Goal: Task Accomplishment & Management: Complete application form

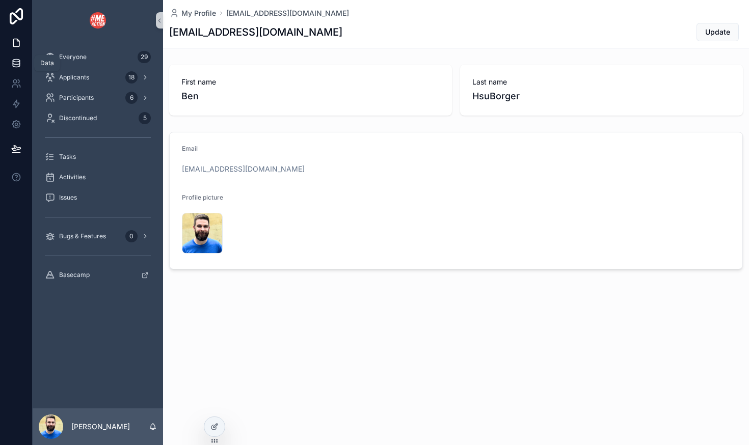
click at [11, 61] on icon at bounding box center [16, 63] width 10 height 10
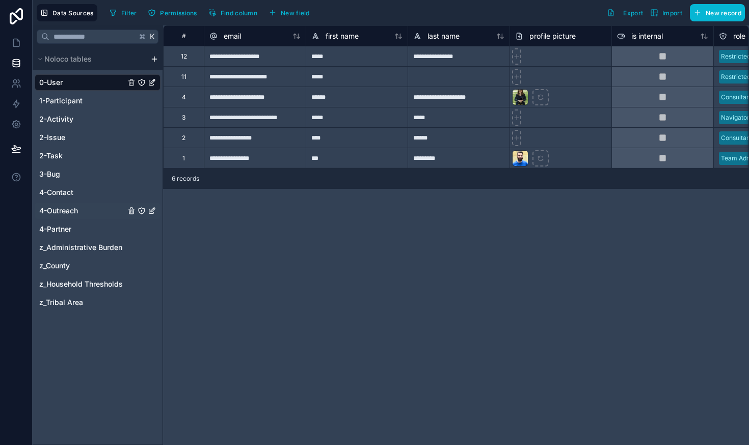
click at [63, 210] on span "4-Outreach" at bounding box center [58, 211] width 39 height 10
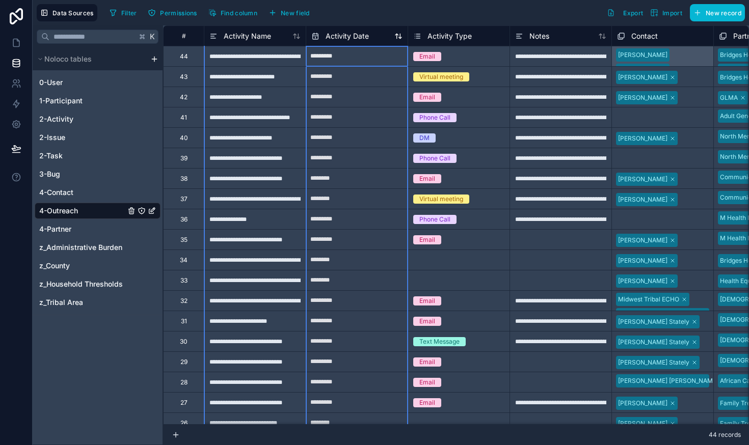
click at [399, 36] on icon at bounding box center [398, 36] width 8 height 8
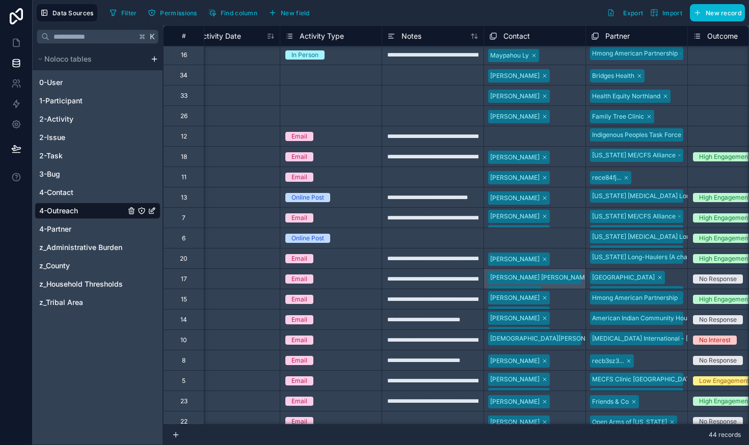
scroll to position [2, 131]
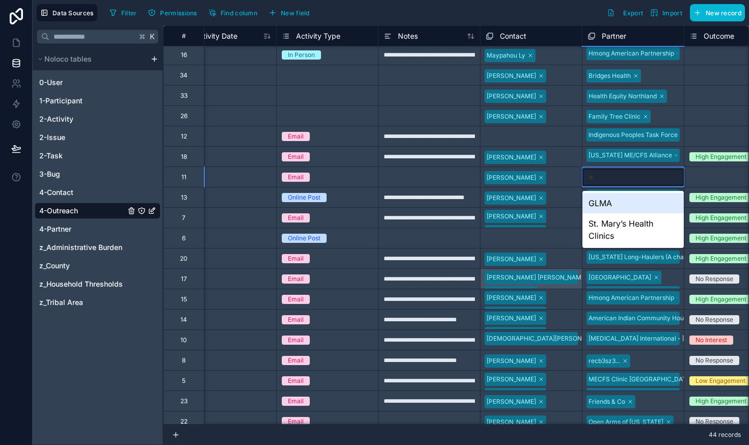
type input "***"
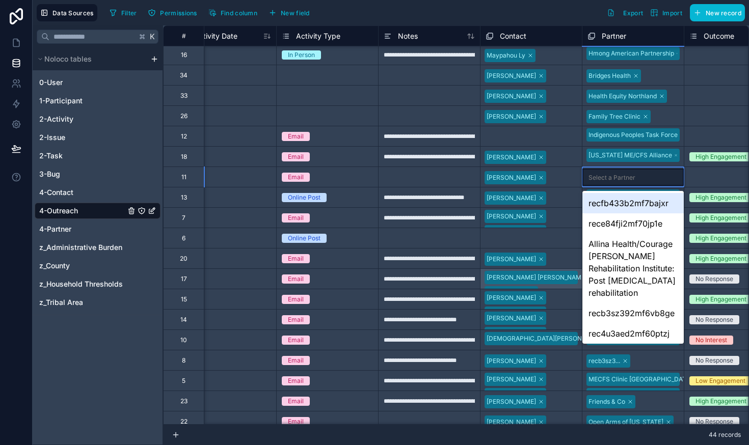
click at [634, 173] on div "Select a Partner" at bounding box center [632, 177] width 101 height 17
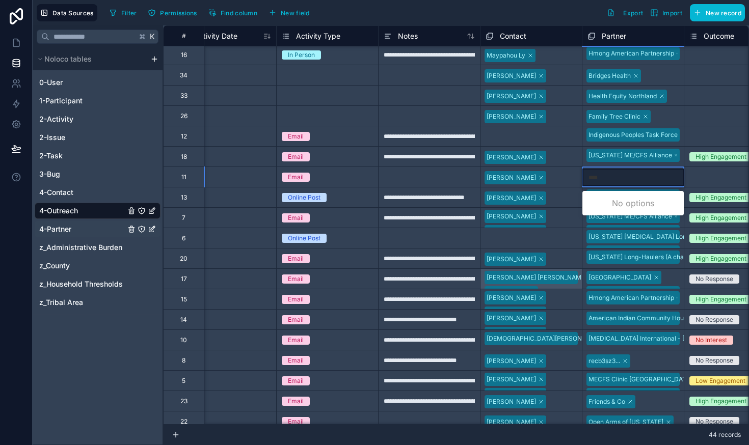
type input "****"
click at [69, 229] on span "4-Partner" at bounding box center [55, 229] width 32 height 10
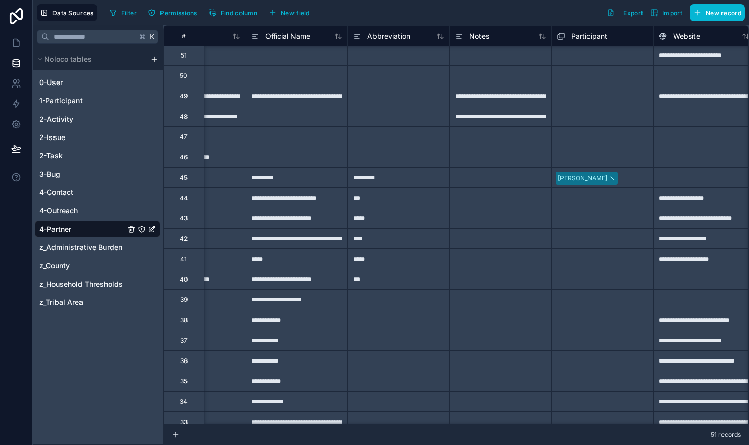
scroll to position [1, 0]
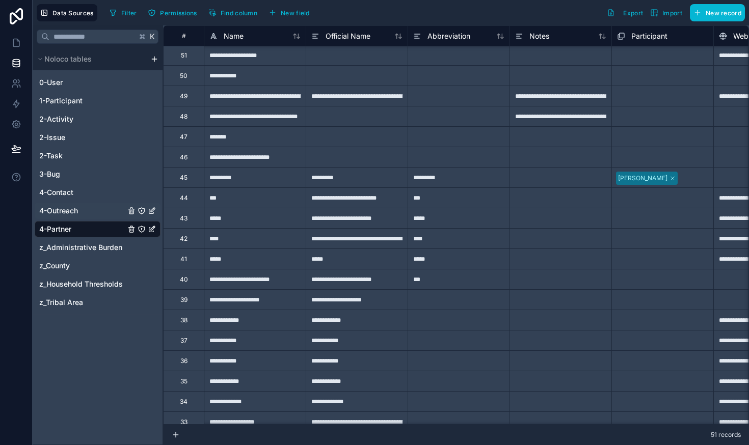
click at [79, 209] on link "4-Outreach" at bounding box center [82, 211] width 86 height 10
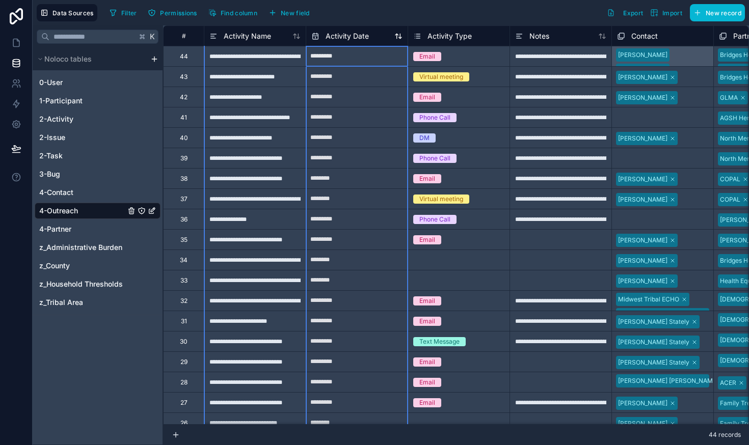
click at [394, 38] on icon at bounding box center [398, 36] width 8 height 8
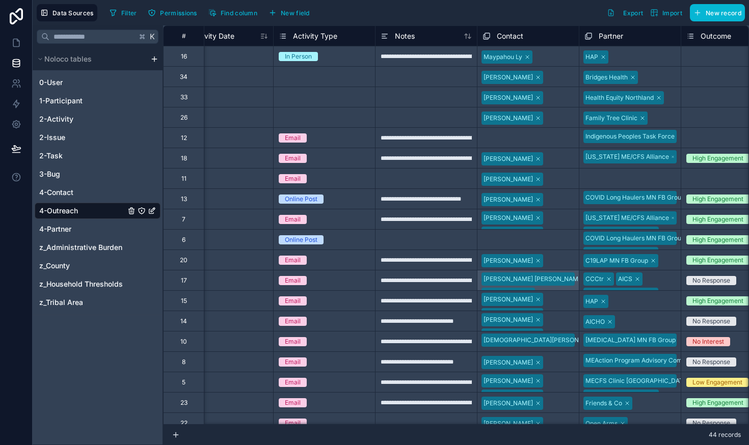
scroll to position [0, 141]
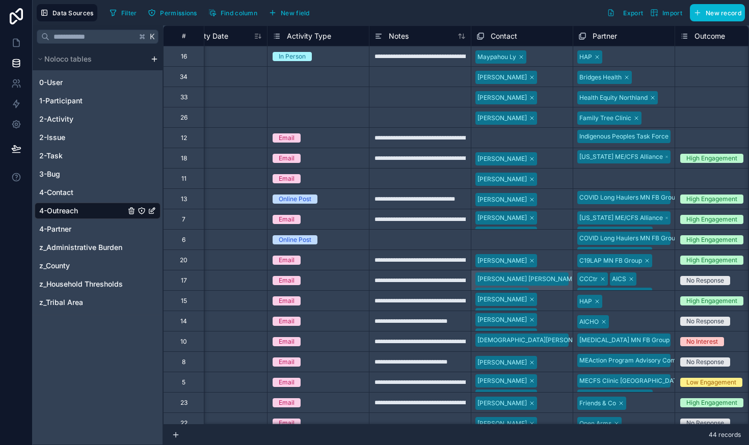
click at [594, 177] on div "Select a Partner" at bounding box center [601, 179] width 47 height 8
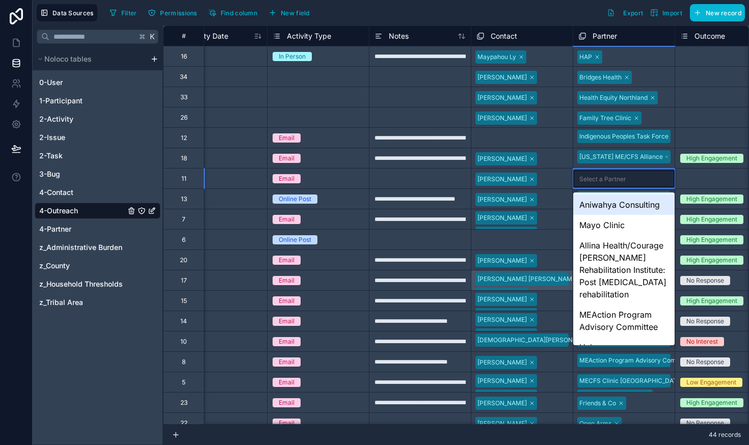
click at [594, 177] on div "Select a Partner" at bounding box center [602, 179] width 47 height 8
click at [601, 223] on div "Mayo Clinic" at bounding box center [623, 225] width 101 height 20
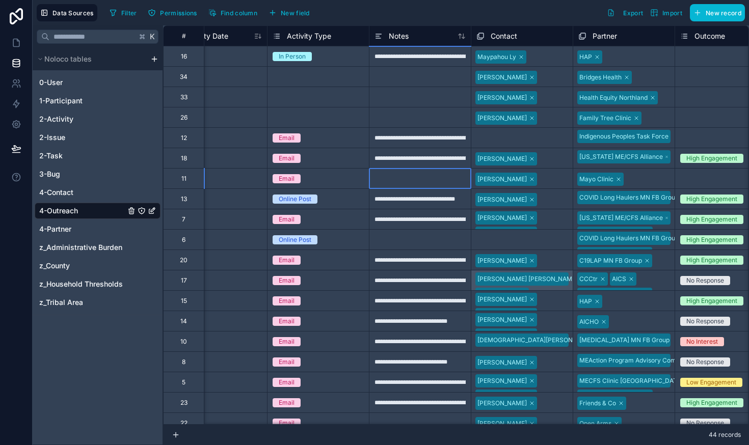
click at [459, 180] on div at bounding box center [420, 178] width 102 height 20
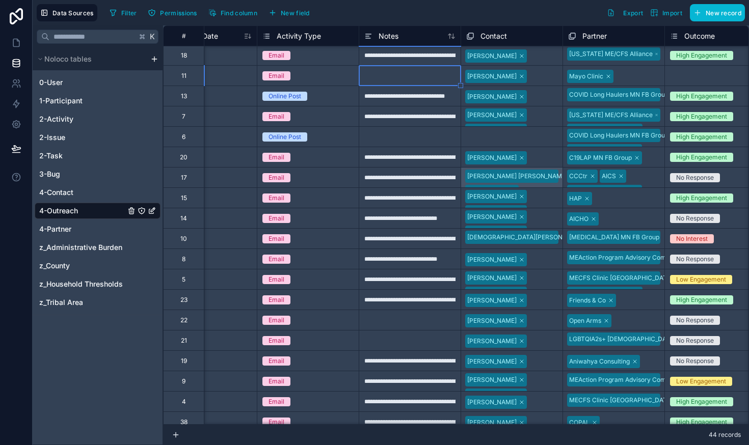
scroll to position [0, 151]
